Goal: Task Accomplishment & Management: Manage account settings

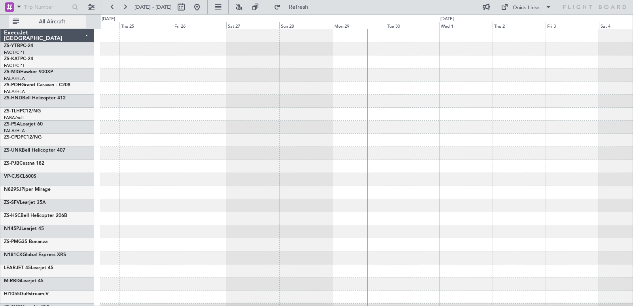
click at [38, 21] on span "All Aircraft" at bounding box center [52, 22] width 63 height 6
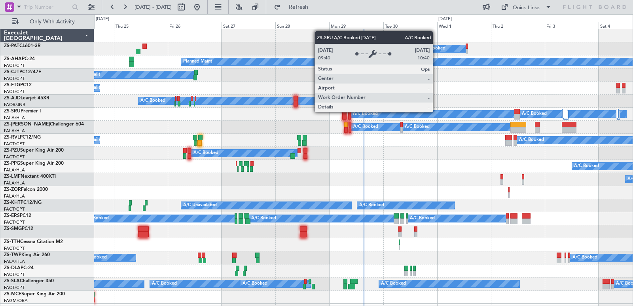
click at [436, 112] on div "A/C Booked" at bounding box center [432, 113] width 163 height 7
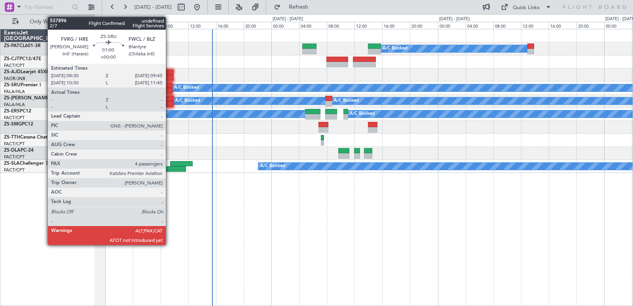
click at [169, 89] on div at bounding box center [168, 91] width 9 height 6
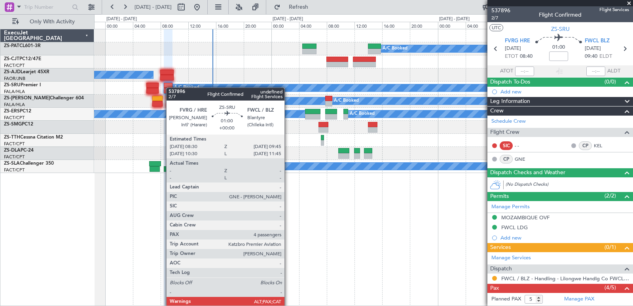
click at [170, 87] on div "A/C Booked A/C Booked A/C Booked A/C Booked A/C Booked" at bounding box center [363, 87] width 538 height 13
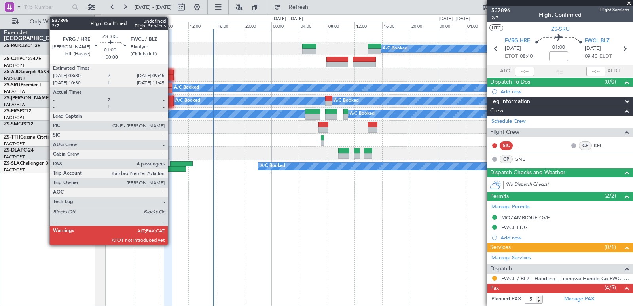
click at [171, 91] on div at bounding box center [168, 91] width 9 height 6
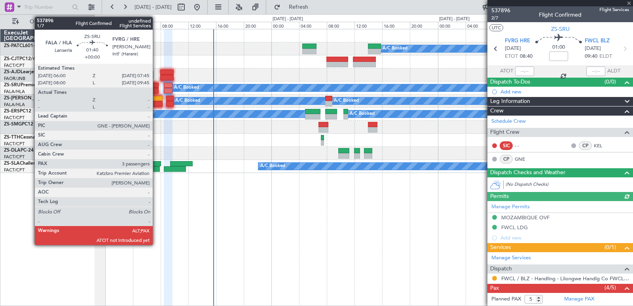
click at [156, 87] on div at bounding box center [152, 86] width 12 height 6
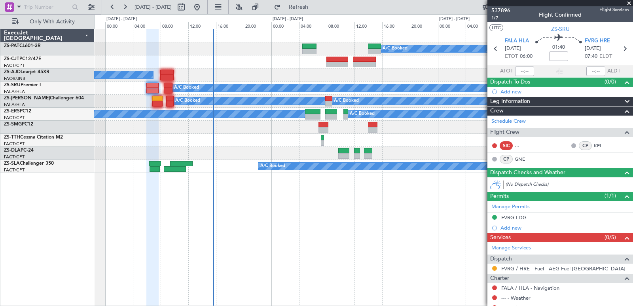
click at [630, 3] on span at bounding box center [629, 3] width 8 height 7
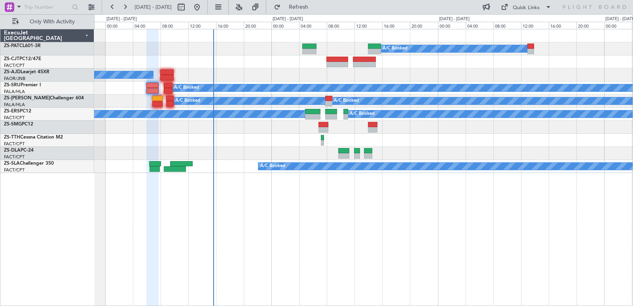
type input "0"
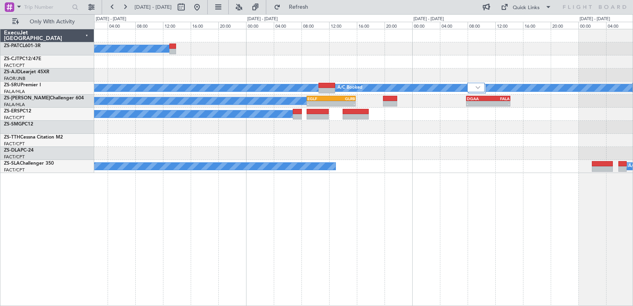
click at [260, 161] on div "A/C Booked A/C Booked A/C Booked A/C Booked A/C Booked A/C Booked A/C Booked - …" at bounding box center [363, 101] width 538 height 144
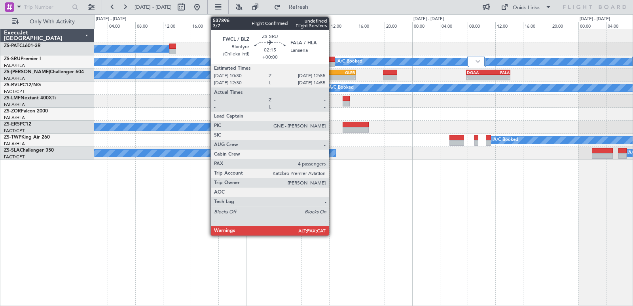
click at [332, 61] on div at bounding box center [326, 60] width 17 height 6
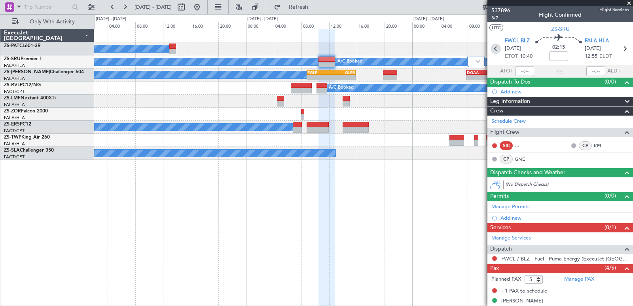
click at [490, 52] on icon at bounding box center [495, 49] width 10 height 10
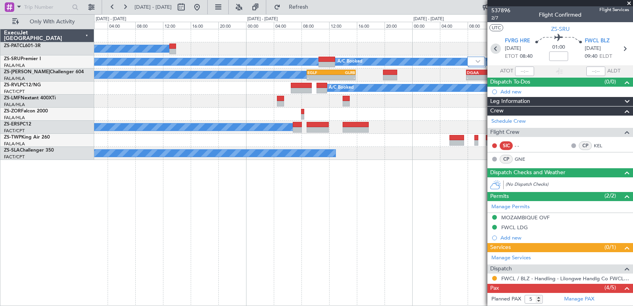
click at [495, 46] on icon at bounding box center [495, 49] width 10 height 10
type input "4"
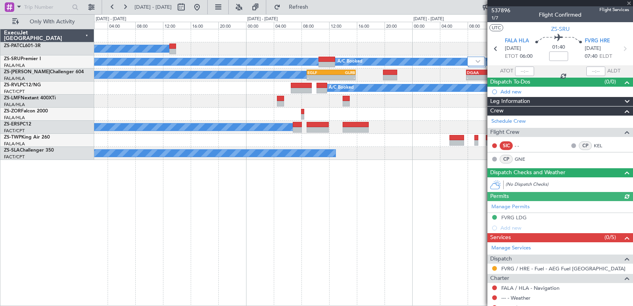
click at [508, 218] on div "FVRG LDG" at bounding box center [513, 217] width 25 height 7
